Goal: Information Seeking & Learning: Learn about a topic

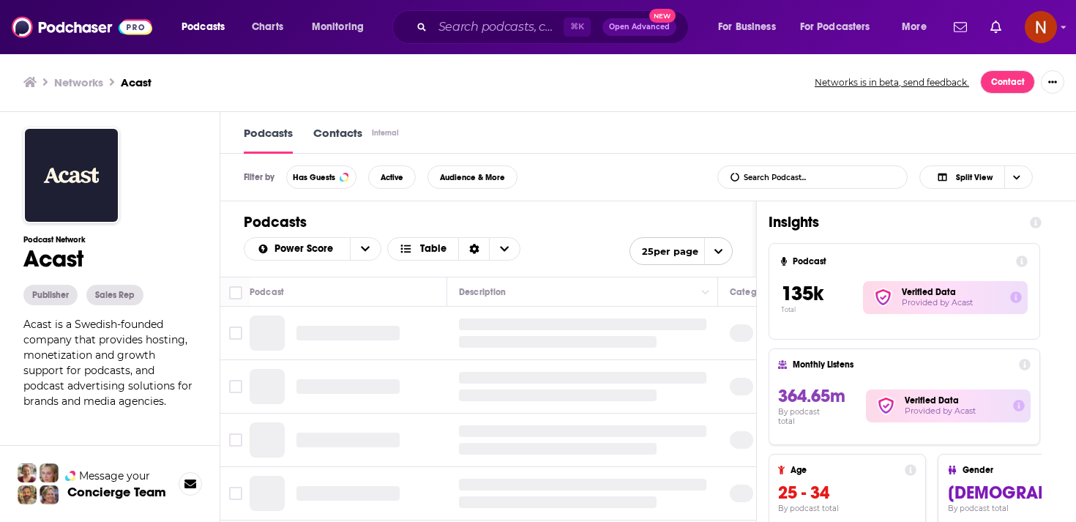
click at [488, 38] on div "⌘ K Open Advanced New" at bounding box center [540, 27] width 297 height 34
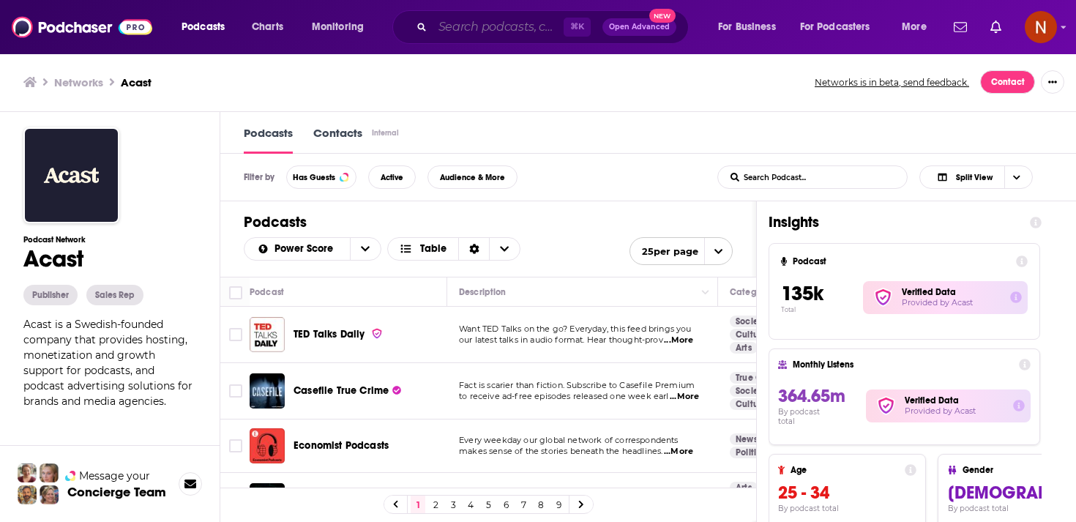
click at [499, 24] on input "Search podcasts, credits, & more..." at bounding box center [498, 26] width 131 height 23
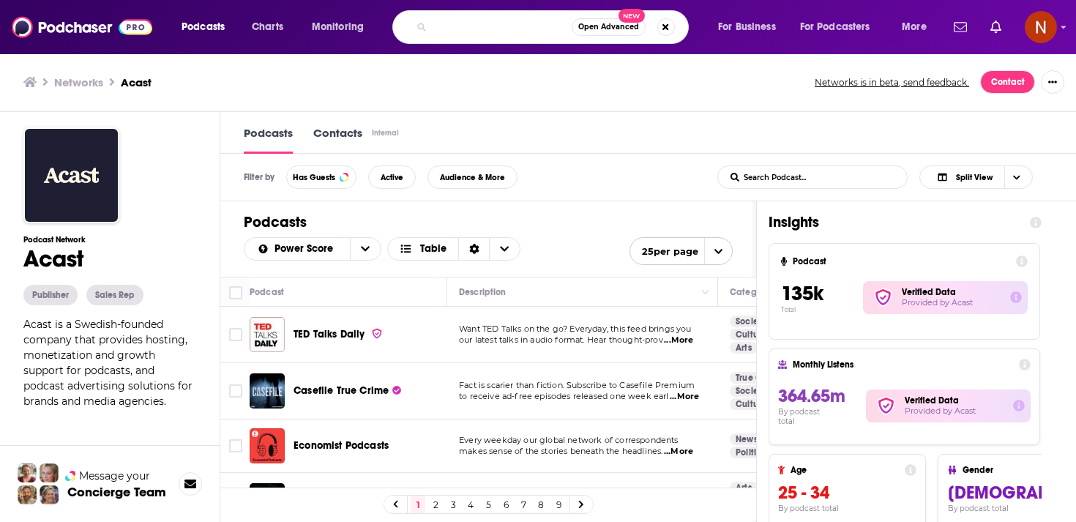
paste input "[PERSON_NAME] لسان عربي"
type input "[PERSON_NAME] لسان عربي"
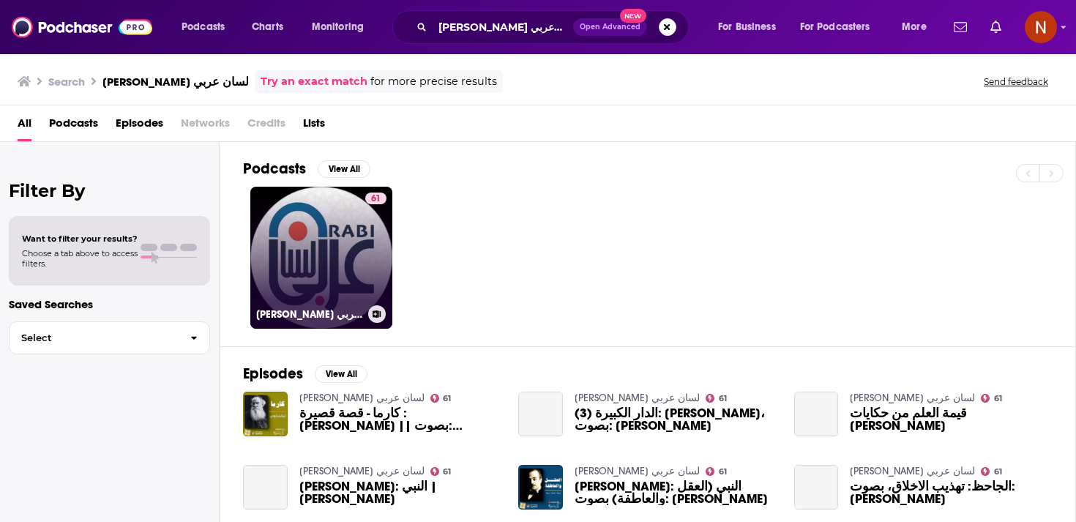
click at [362, 253] on link "61 [PERSON_NAME] لسان عربي" at bounding box center [321, 258] width 142 height 142
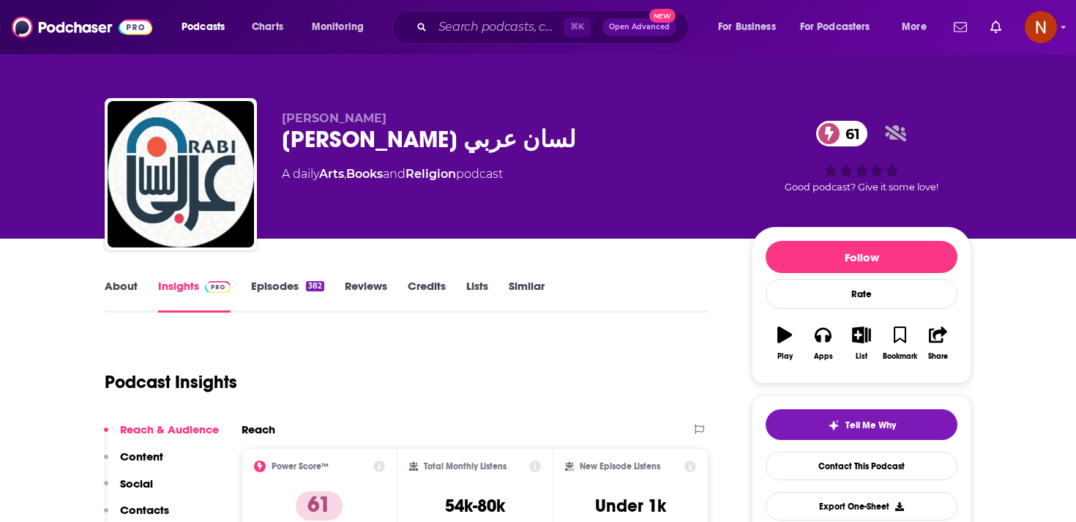
click at [425, 148] on div "[PERSON_NAME] لسان عربي 61" at bounding box center [505, 139] width 447 height 29
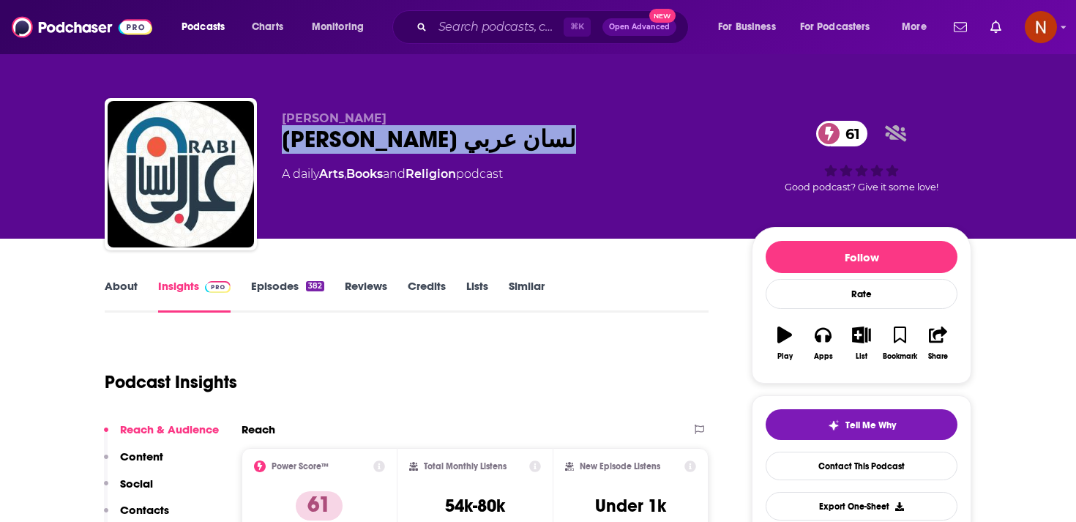
click at [425, 148] on div "[PERSON_NAME] لسان عربي 61" at bounding box center [505, 139] width 447 height 29
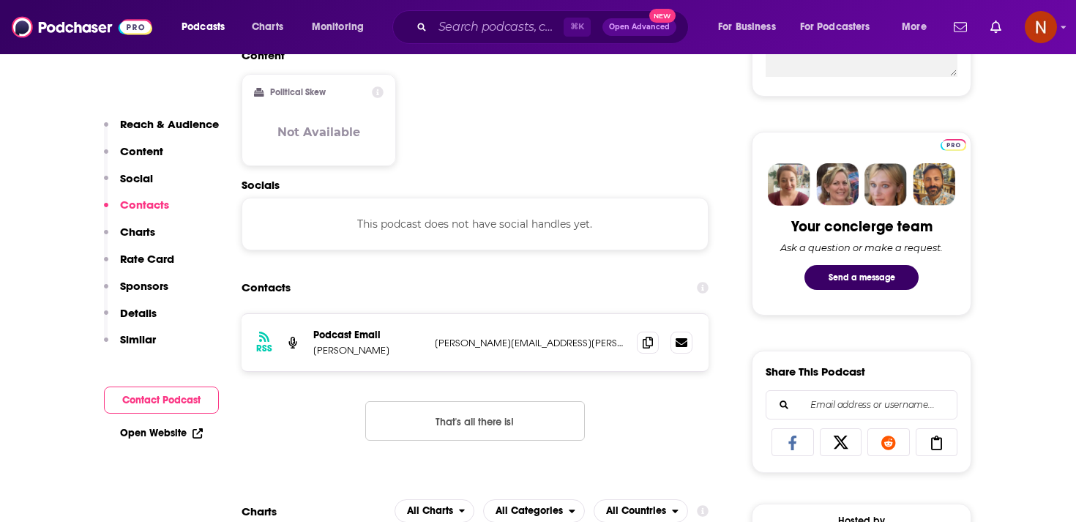
scroll to position [888, 0]
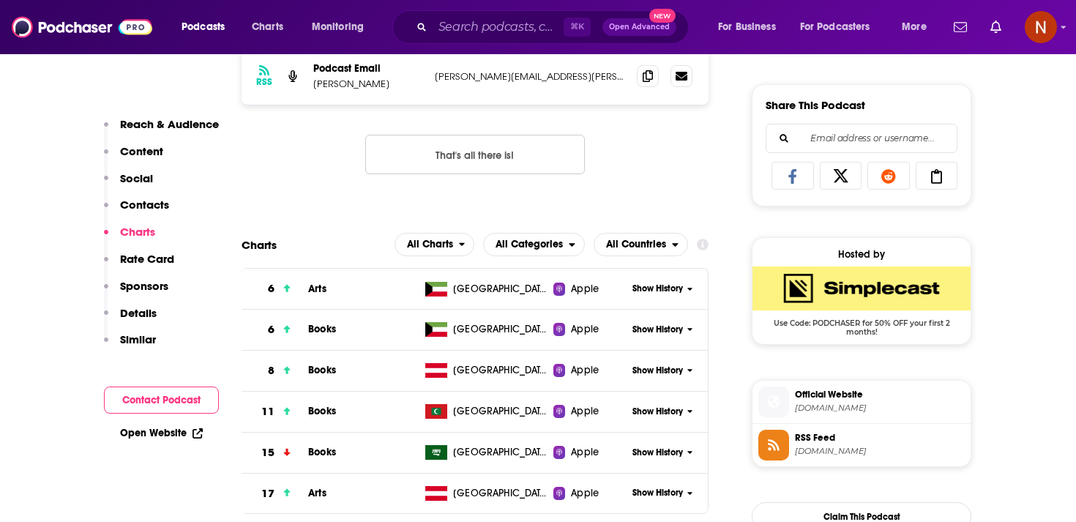
click at [796, 449] on span "[DOMAIN_NAME]" at bounding box center [880, 451] width 170 height 11
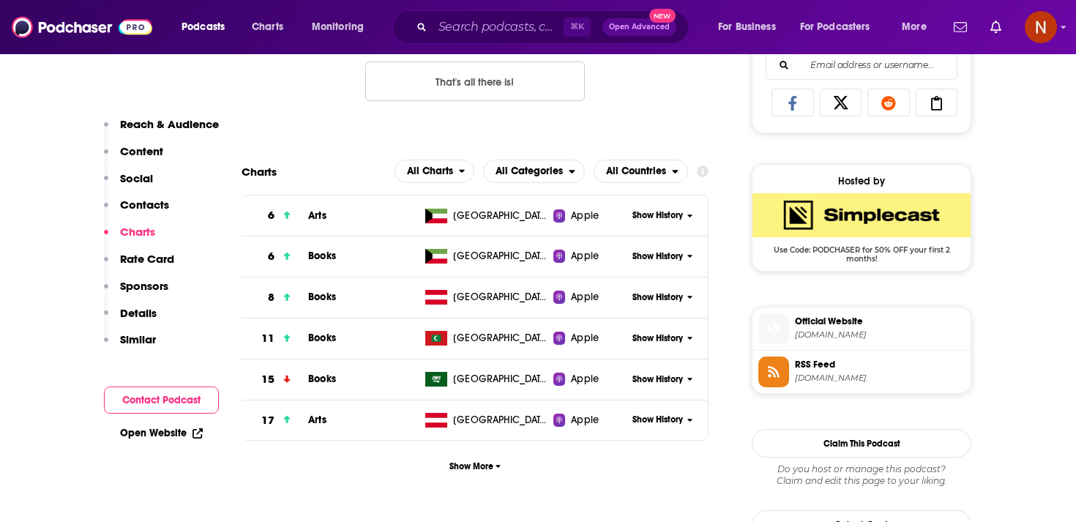
scroll to position [964, 0]
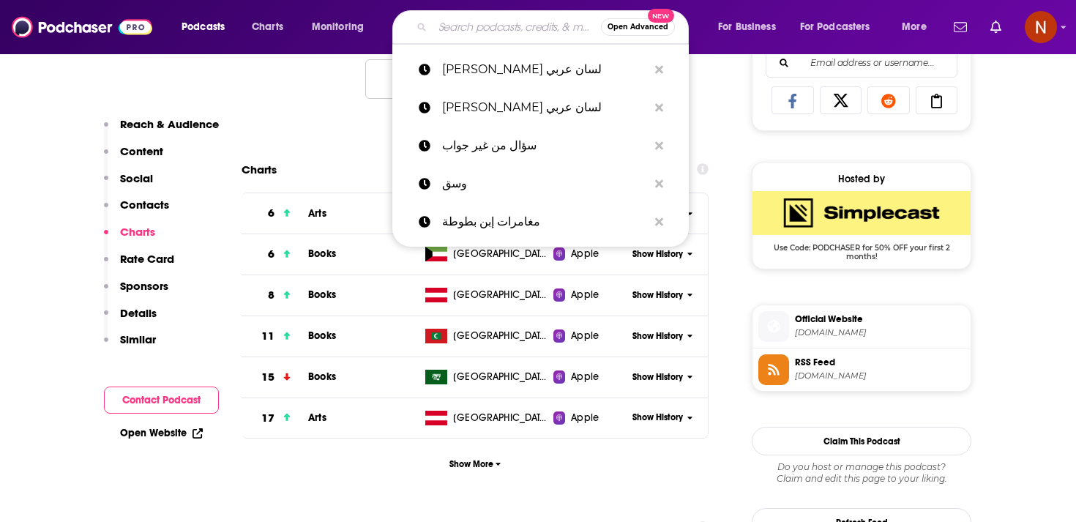
click at [485, 24] on input "Search podcasts, credits, & more..." at bounding box center [517, 26] width 168 height 23
paste input "[PERSON_NAME] لسان عربي"
type input "[PERSON_NAME] لسان عربي"
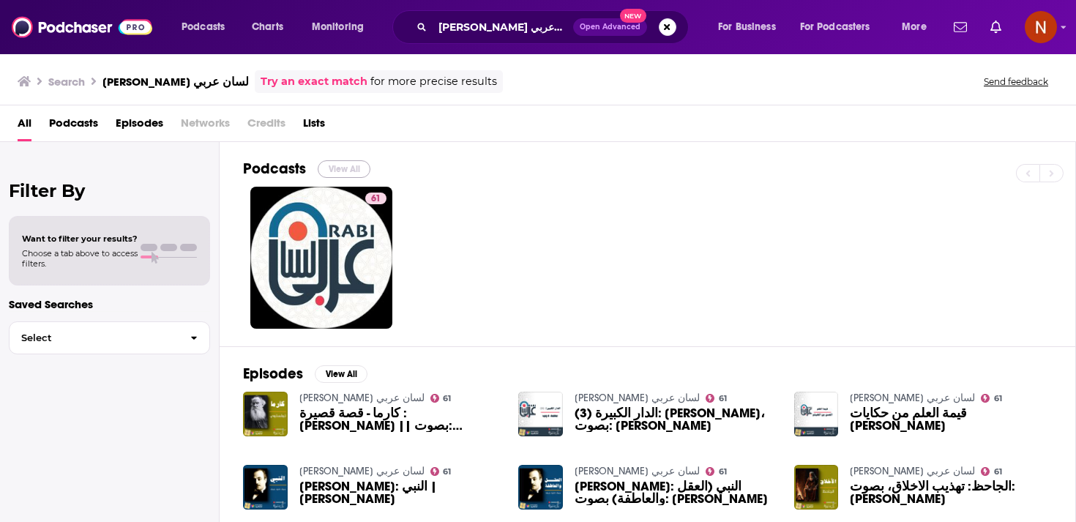
click at [352, 171] on button "View All" at bounding box center [344, 169] width 53 height 18
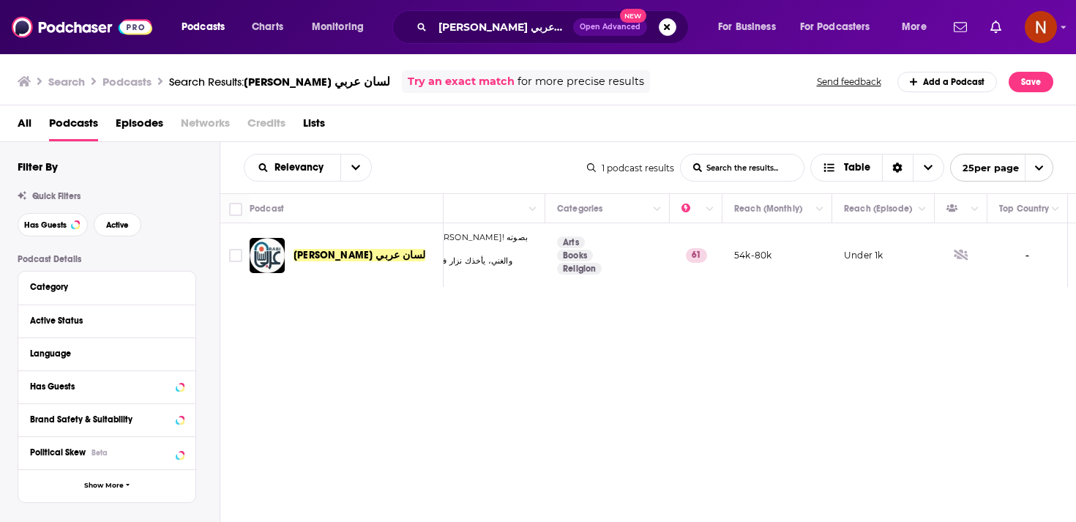
scroll to position [0, 245]
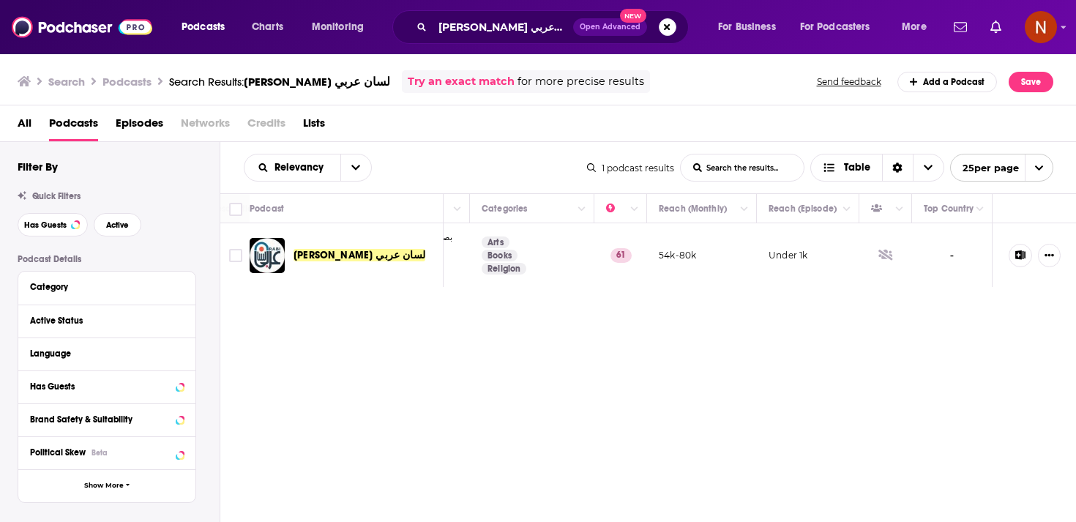
click at [373, 250] on div "Podcasts Charts Monitoring [PERSON_NAME] لسان عربي Open Advanced New For Busine…" at bounding box center [538, 261] width 1076 height 522
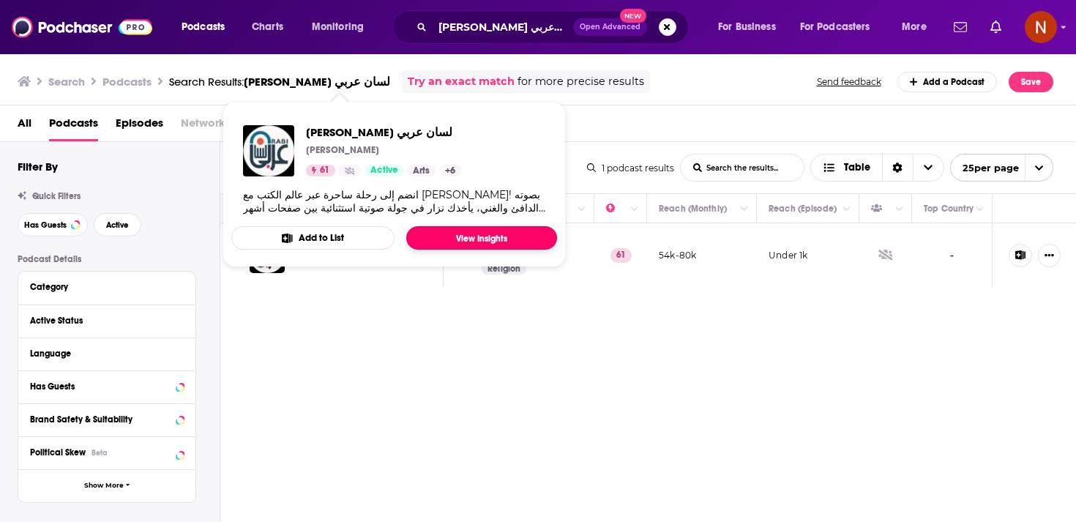
click at [455, 239] on link "View Insights" at bounding box center [481, 237] width 151 height 23
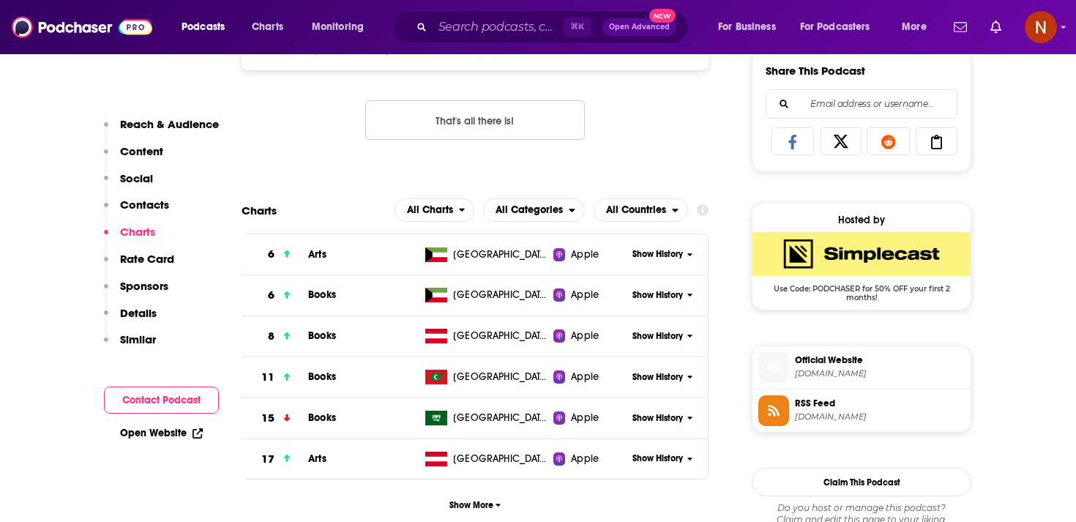
scroll to position [961, 0]
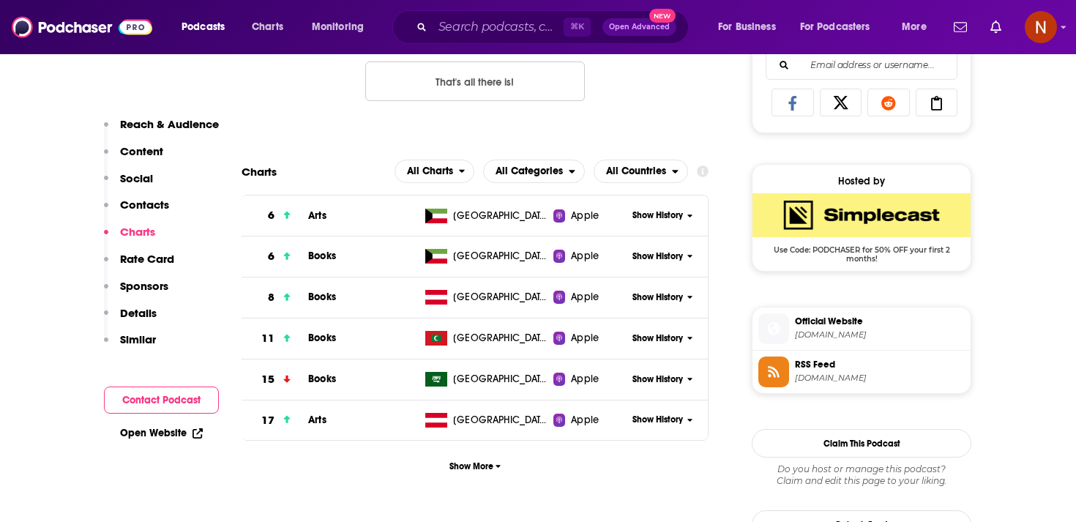
click at [846, 370] on span "RSS Feed" at bounding box center [880, 364] width 170 height 13
click at [838, 346] on li "Official Website [DOMAIN_NAME]" at bounding box center [862, 329] width 218 height 43
click at [847, 331] on span "[DOMAIN_NAME]" at bounding box center [880, 334] width 170 height 11
